Goal: Information Seeking & Learning: Learn about a topic

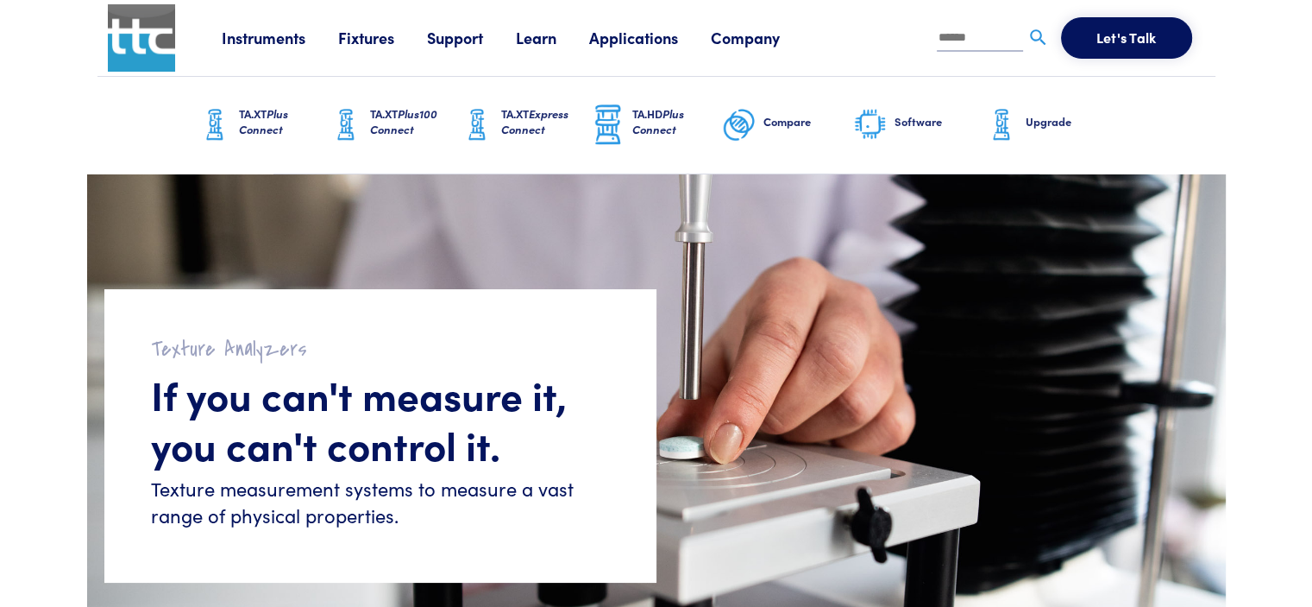
drag, startPoint x: 1179, startPoint y: 431, endPoint x: 1102, endPoint y: 127, distance: 313.5
click at [632, 141] on link "TA.HD Plus Connect" at bounding box center [656, 125] width 131 height 97
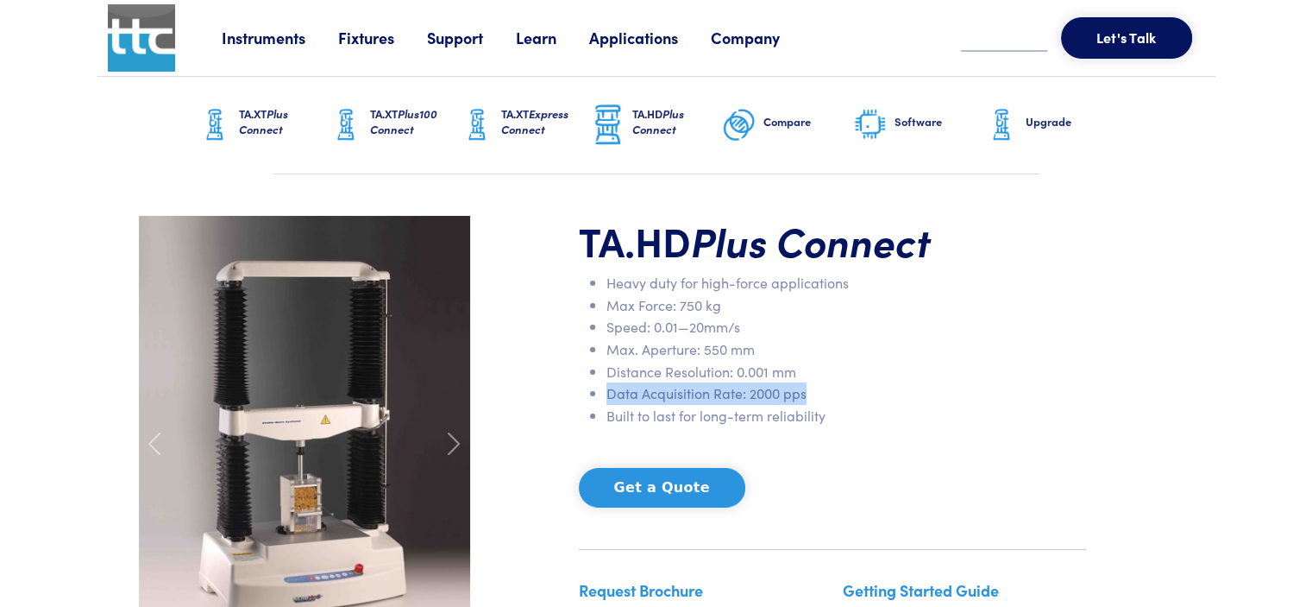
drag, startPoint x: 801, startPoint y: 372, endPoint x: 806, endPoint y: 398, distance: 26.2
click at [806, 398] on ul "Heavy duty for high-force applications Max Force: 750 kg Speed: 0.01—20mm/s Max…" at bounding box center [832, 349] width 507 height 154
click at [828, 419] on li "Built to last for long-term reliability" at bounding box center [847, 416] width 480 height 22
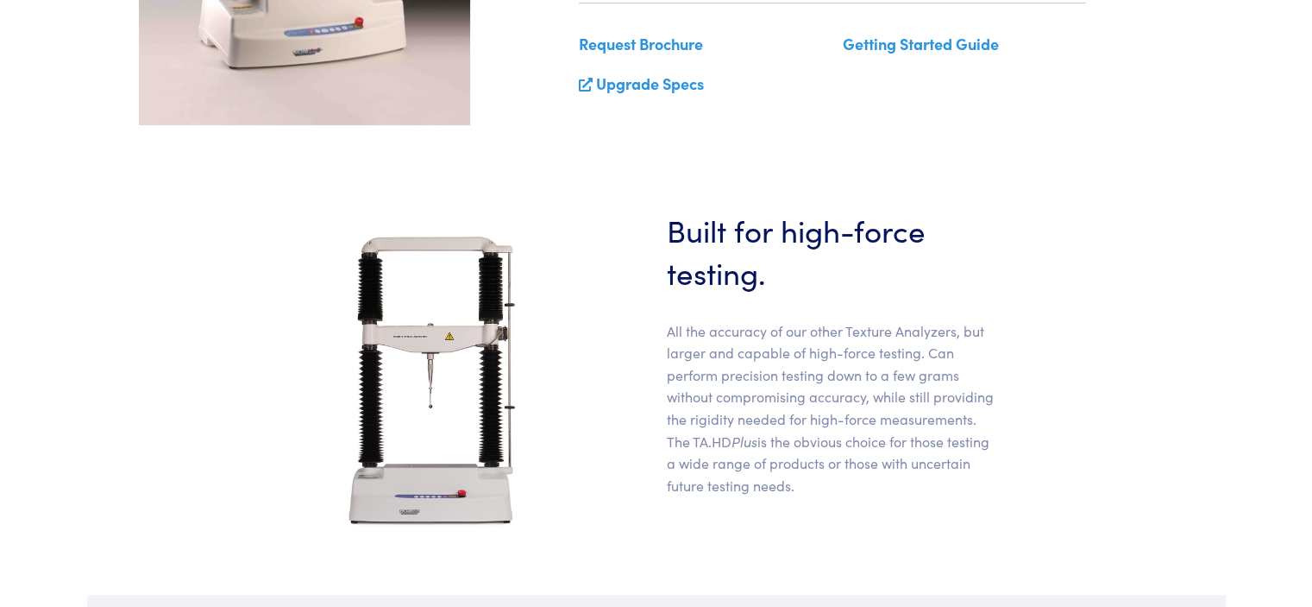
scroll to position [518, 0]
